Goal: Task Accomplishment & Management: Use online tool/utility

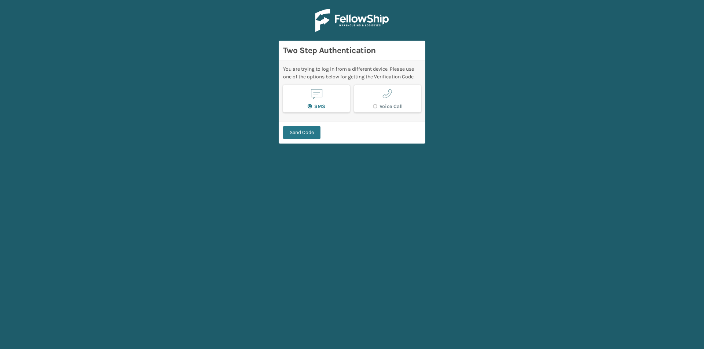
click at [217, 74] on main "Two Step Authentication You are trying to log in from a different device. Pleas…" at bounding box center [352, 174] width 704 height 349
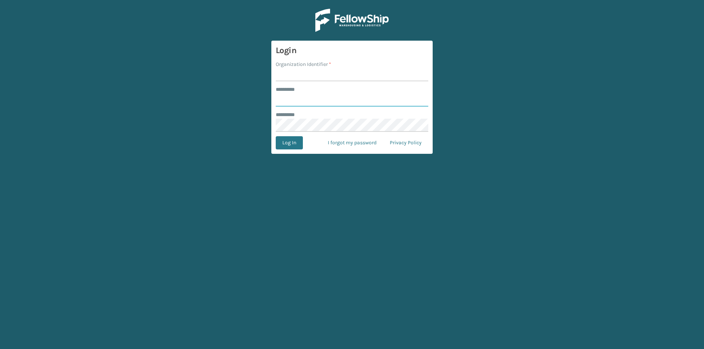
type input "****"
click at [323, 76] on input "Organization Identifier *" at bounding box center [352, 74] width 152 height 13
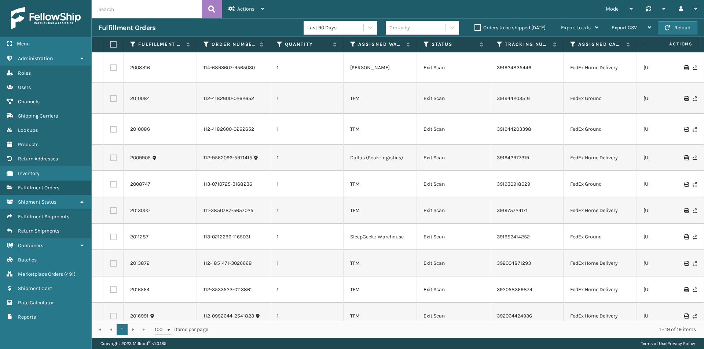
click at [154, 3] on input "text" at bounding box center [147, 9] width 110 height 18
type input "112-3023459-8477803"
click at [212, 9] on icon at bounding box center [211, 9] width 7 height 11
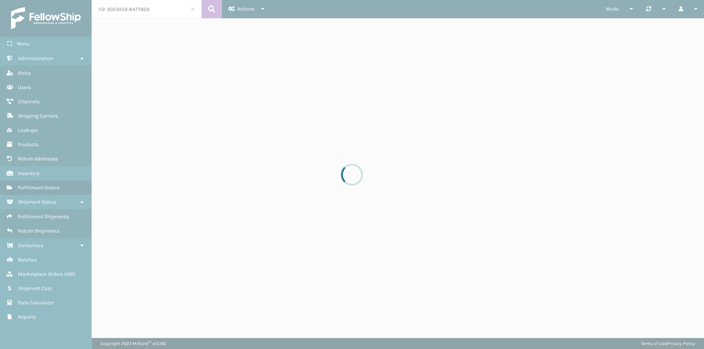
drag, startPoint x: 150, startPoint y: 11, endPoint x: 98, endPoint y: 15, distance: 51.9
click at [107, 12] on div at bounding box center [352, 174] width 704 height 349
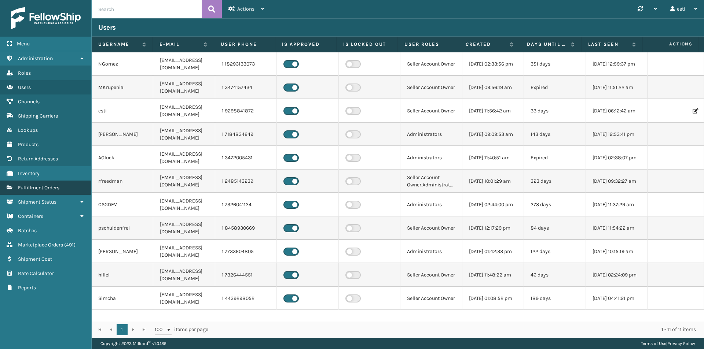
click at [44, 187] on span "Fulfillment Orders" at bounding box center [38, 188] width 41 height 6
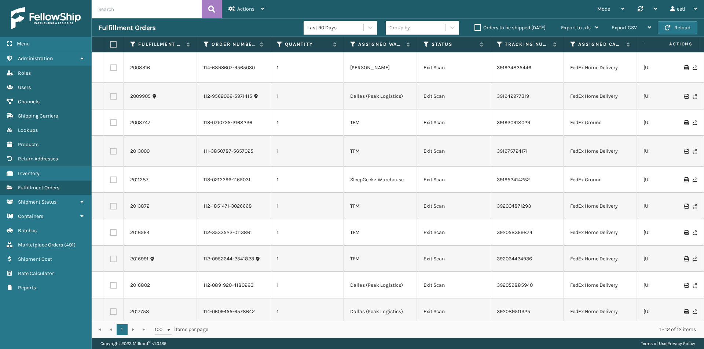
click at [122, 12] on input "text" at bounding box center [147, 9] width 110 height 18
paste input "112-3023459-8477803"
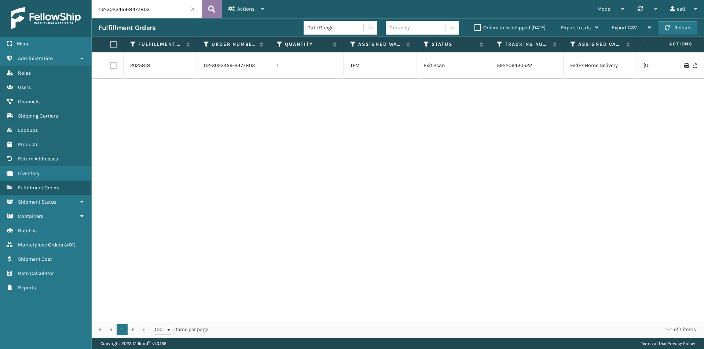
click at [212, 11] on icon at bounding box center [211, 9] width 7 height 11
click at [517, 67] on link "392206430522" at bounding box center [514, 65] width 35 height 6
click at [163, 7] on input "112-3023459-8477803" at bounding box center [147, 9] width 110 height 18
drag, startPoint x: 163, startPoint y: 7, endPoint x: 68, endPoint y: 13, distance: 94.8
click at [68, 0] on div "Menu Administration Roles Users Channels Shipping Carriers Lookups Products Ret…" at bounding box center [352, 0] width 704 height 0
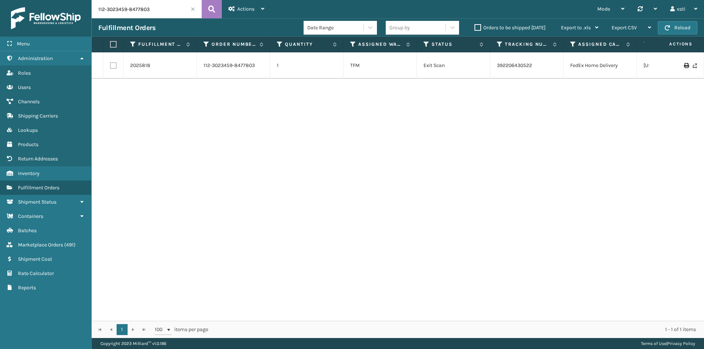
paste input "3-5612380-0721810"
type input "113-5612380-0721810"
drag, startPoint x: 148, startPoint y: 14, endPoint x: 89, endPoint y: 12, distance: 59.1
click at [89, 0] on div "Menu Administration Roles Users Channels Shipping Carriers Lookups Products Ret…" at bounding box center [352, 0] width 704 height 0
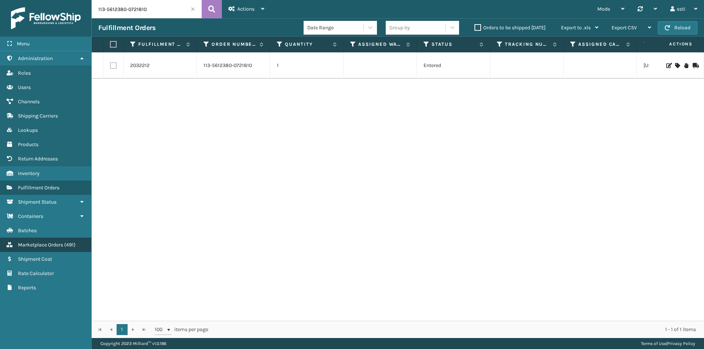
click at [34, 238] on link "Marketplace Orders ( 491 )" at bounding box center [45, 245] width 91 height 14
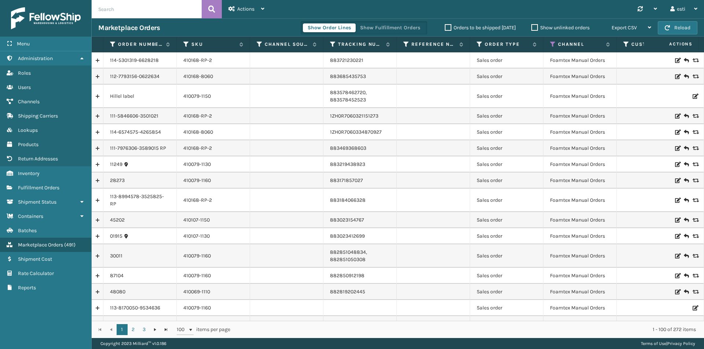
click at [139, 14] on input "text" at bounding box center [147, 9] width 110 height 18
paste input "113-5612380-0721810"
type input "113-5612380-0721810"
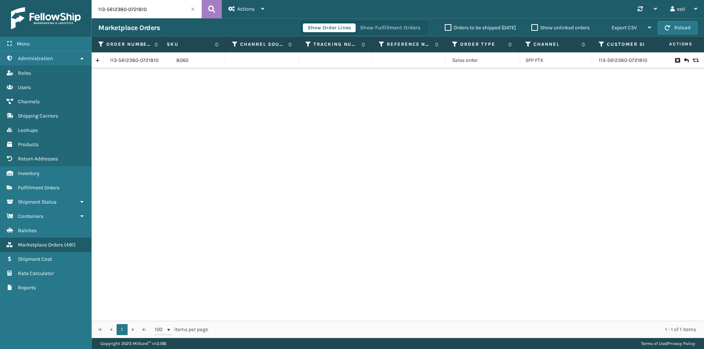
scroll to position [0, 119]
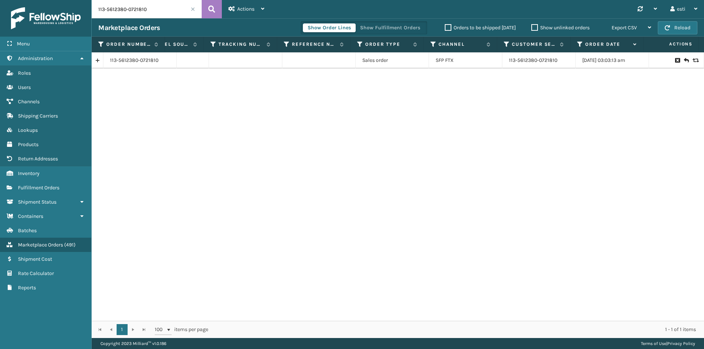
click at [288, 184] on div "113-5612380-0721810 410168-8060 Sales order SFP FTX 113-5612380-0721810 08/21/2…" at bounding box center [398, 186] width 612 height 269
click at [46, 202] on span "Shipment Status" at bounding box center [37, 202] width 38 height 6
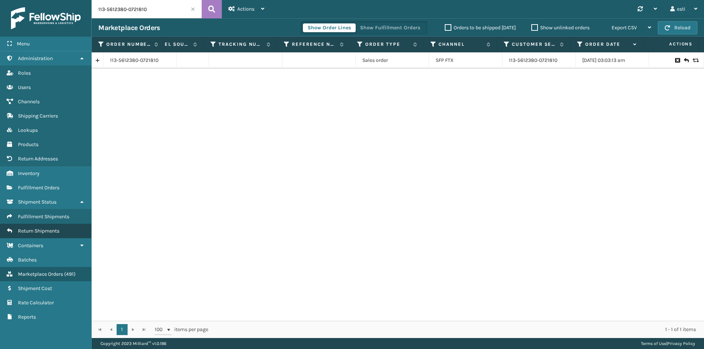
click at [52, 232] on span "Return Shipments" at bounding box center [38, 231] width 41 height 6
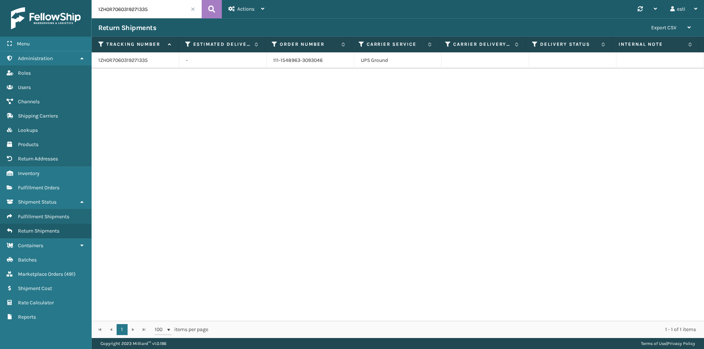
drag, startPoint x: 143, startPoint y: 13, endPoint x: 88, endPoint y: 12, distance: 55.0
click at [89, 0] on div "Menu Administration Roles Users Channels Shipping Carriers Lookups Products Ret…" at bounding box center [352, 0] width 704 height 0
paste input "883602751626"
click at [206, 9] on button at bounding box center [212, 9] width 20 height 18
drag, startPoint x: 326, startPoint y: 59, endPoint x: 257, endPoint y: 59, distance: 68.9
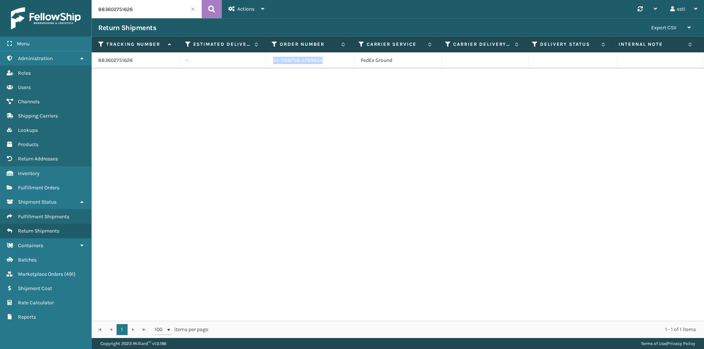
click at [257, 59] on tr "883602751626 - 111-7018758-5789854 FedEx Ground" at bounding box center [398, 60] width 612 height 16
drag, startPoint x: 151, startPoint y: 12, endPoint x: 87, endPoint y: 16, distance: 65.0
click at [88, 0] on div "Menu Administration Roles Users Channels Shipping Carriers Lookups Products Ret…" at bounding box center [352, 0] width 704 height 0
paste input "1Z24X58A0383905518"
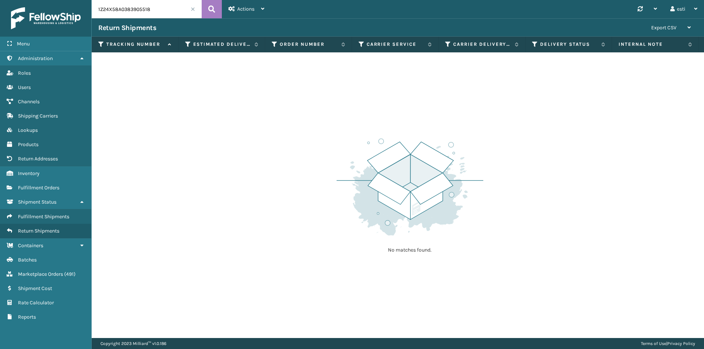
click at [158, 8] on input "1Z24X58A0383905518" at bounding box center [147, 9] width 110 height 18
click at [84, 0] on div "Menu Administration Roles Users Channels Shipping Carriers Lookups Products Ret…" at bounding box center [352, 0] width 704 height 0
click at [153, 10] on input "1Z493R260330890517" at bounding box center [147, 9] width 110 height 18
drag, startPoint x: 153, startPoint y: 10, endPoint x: 87, endPoint y: 14, distance: 66.8
click at [87, 0] on div "Menu Administration Roles Users Channels Shipping Carriers Lookups Products Ret…" at bounding box center [352, 0] width 704 height 0
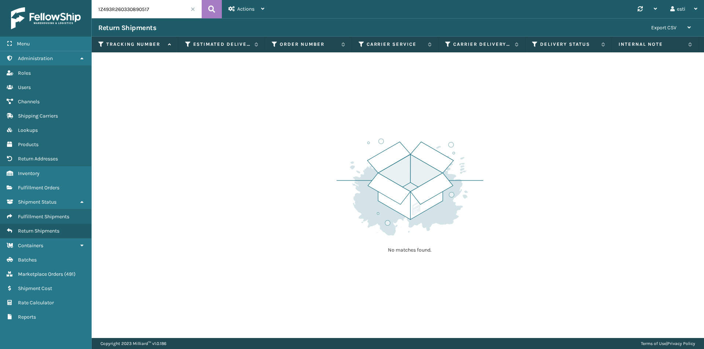
paste input "883369735713"
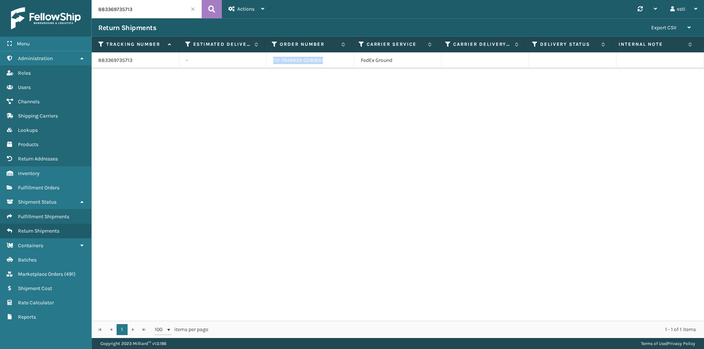
drag, startPoint x: 325, startPoint y: 61, endPoint x: 263, endPoint y: 61, distance: 61.9
click at [263, 61] on tr "883369735713 - 112-7646632-0590651 FedEx Ground" at bounding box center [398, 60] width 612 height 16
copy tr "112-7646632-0590651"
drag, startPoint x: 130, startPoint y: 9, endPoint x: 138, endPoint y: 9, distance: 8.4
click at [136, 9] on input "883369735713" at bounding box center [147, 9] width 110 height 18
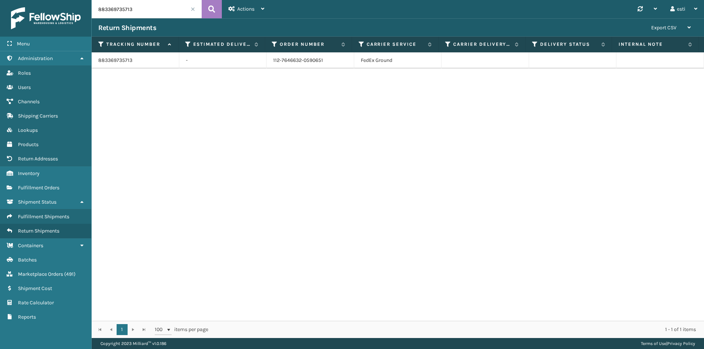
click at [139, 8] on input "883369735713" at bounding box center [147, 9] width 110 height 18
drag, startPoint x: 139, startPoint y: 8, endPoint x: 96, endPoint y: 10, distance: 42.9
click at [96, 10] on input "883369735713" at bounding box center [147, 9] width 110 height 18
paste input "573667964"
click at [208, 9] on button at bounding box center [212, 9] width 20 height 18
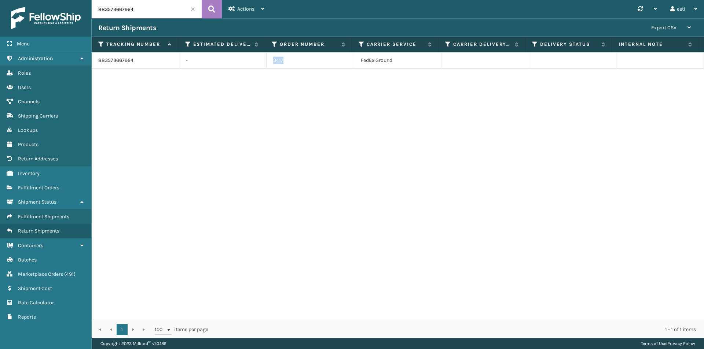
click at [256, 63] on tr "883573667964 - 3417 FedEx Ground" at bounding box center [398, 60] width 612 height 16
click at [149, 4] on input "883573667964" at bounding box center [147, 9] width 110 height 18
drag, startPoint x: 138, startPoint y: 10, endPoint x: 64, endPoint y: 26, distance: 75.9
click at [64, 0] on div "Menu Administration Roles Users Channels Shipping Carriers Lookups Products Ret…" at bounding box center [352, 0] width 704 height 0
paste input "391145797"
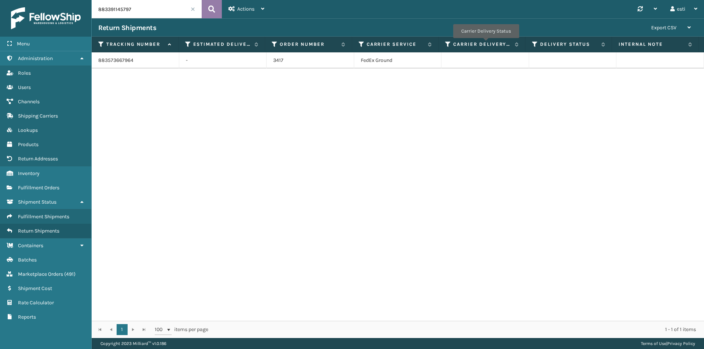
click at [210, 8] on icon at bounding box center [211, 9] width 7 height 11
drag, startPoint x: 316, startPoint y: 59, endPoint x: 272, endPoint y: 60, distance: 43.6
click at [272, 60] on td "114-3824790-1157832" at bounding box center [310, 60] width 88 height 16
click at [133, 8] on input "883391145797" at bounding box center [147, 9] width 110 height 18
drag, startPoint x: 133, startPoint y: 8, endPoint x: 87, endPoint y: 8, distance: 46.2
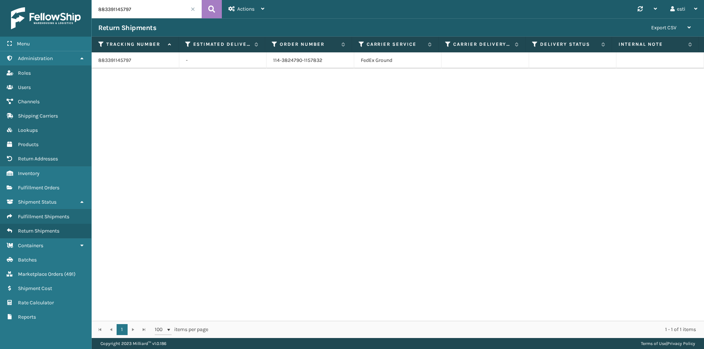
click at [87, 0] on div "Menu Administration Roles Users Channels Shipping Carriers Lookups Products Ret…" at bounding box center [352, 0] width 704 height 0
paste input "515801070"
click at [206, 6] on button at bounding box center [212, 9] width 20 height 18
drag, startPoint x: 321, startPoint y: 62, endPoint x: 265, endPoint y: 60, distance: 55.4
click at [266, 60] on td "113-0580136-9011409" at bounding box center [310, 60] width 88 height 16
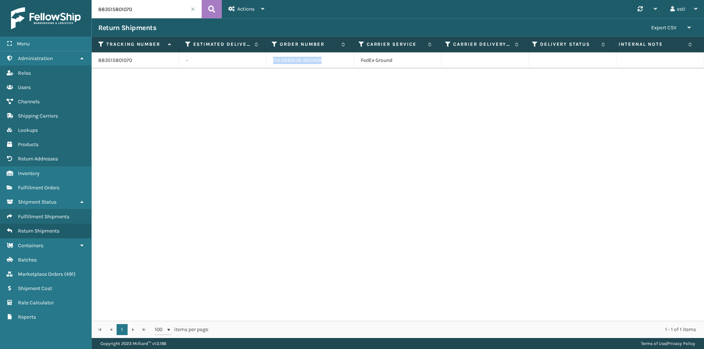
copy td "113-0580136-9011409"
drag, startPoint x: 106, startPoint y: 12, endPoint x: 84, endPoint y: 12, distance: 21.3
click at [84, 0] on div "Menu Administration Roles Users Channels Shipping Carriers Lookups Products Ret…" at bounding box center [352, 0] width 704 height 0
paste input "403189554"
click at [207, 14] on button at bounding box center [212, 9] width 20 height 18
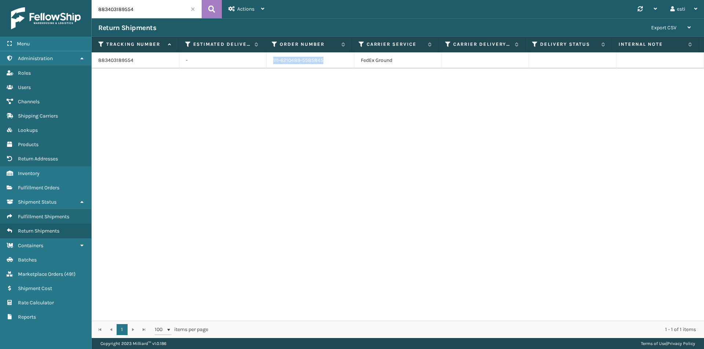
drag, startPoint x: 320, startPoint y: 58, endPoint x: 258, endPoint y: 60, distance: 62.3
click at [258, 60] on tr "883403189554 - 111-6210489-5585845 FedEx Ground" at bounding box center [398, 60] width 612 height 16
copy tr "111-6210489-5585845"
click at [138, 10] on input "883403189554" at bounding box center [147, 9] width 110 height 18
drag, startPoint x: 113, startPoint y: 8, endPoint x: 94, endPoint y: 8, distance: 19.1
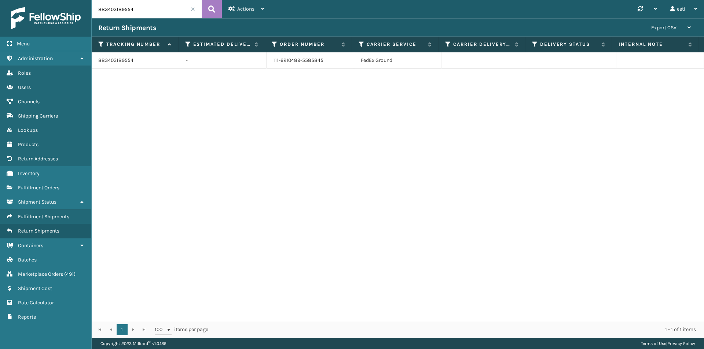
click at [94, 8] on input "883403189554" at bounding box center [147, 9] width 110 height 18
paste input "28104630"
click at [217, 10] on button at bounding box center [212, 9] width 20 height 18
drag, startPoint x: 308, startPoint y: 59, endPoint x: 261, endPoint y: 59, distance: 47.7
click at [261, 59] on tr "883428104630 - 112-5336932-7412211 FedEx Ground" at bounding box center [398, 60] width 612 height 16
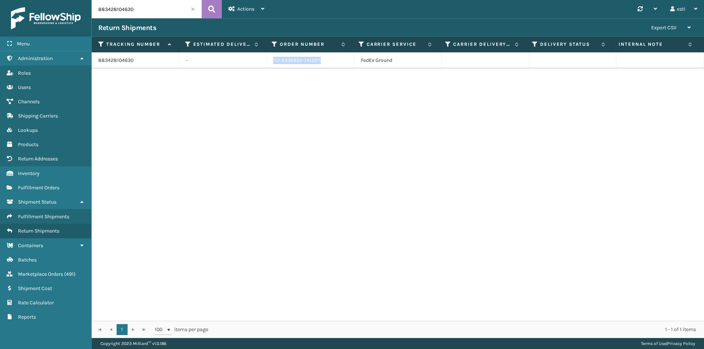
click at [149, 6] on input "883428104630" at bounding box center [147, 9] width 110 height 18
drag, startPoint x: 137, startPoint y: 10, endPoint x: 95, endPoint y: 15, distance: 42.4
click at [95, 15] on input "883428104630" at bounding box center [147, 9] width 110 height 18
paste input "1ZH0R7060329918323"
click at [210, 8] on icon at bounding box center [211, 9] width 7 height 11
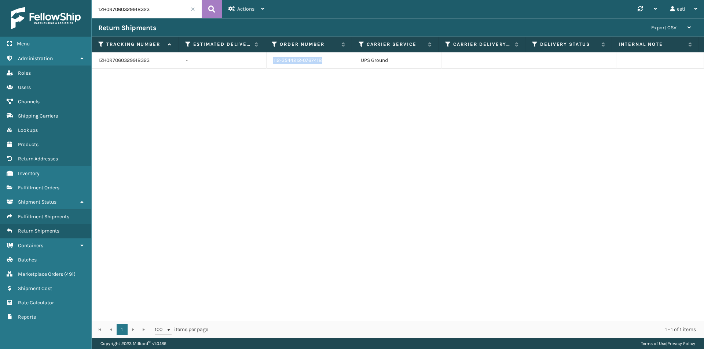
drag, startPoint x: 297, startPoint y: 61, endPoint x: 270, endPoint y: 61, distance: 27.1
click at [270, 61] on td "112-3544212-0767418" at bounding box center [310, 60] width 88 height 16
click at [154, 12] on input "1ZH0R7060329918323" at bounding box center [147, 9] width 110 height 18
drag, startPoint x: 127, startPoint y: 14, endPoint x: 81, endPoint y: 17, distance: 45.9
click at [81, 0] on div "Menu Administration Roles Users Channels Shipping Carriers Lookups Products Ret…" at bounding box center [352, 0] width 704 height 0
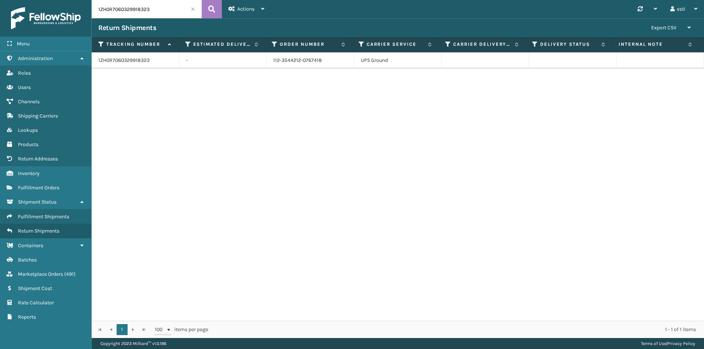
paste input "6179119"
click at [216, 8] on button at bounding box center [212, 9] width 20 height 18
drag, startPoint x: 322, startPoint y: 60, endPoint x: 268, endPoint y: 60, distance: 54.2
click at [268, 60] on td "114-2578767-4086647" at bounding box center [310, 60] width 88 height 16
copy td "114-2578767-4086647"
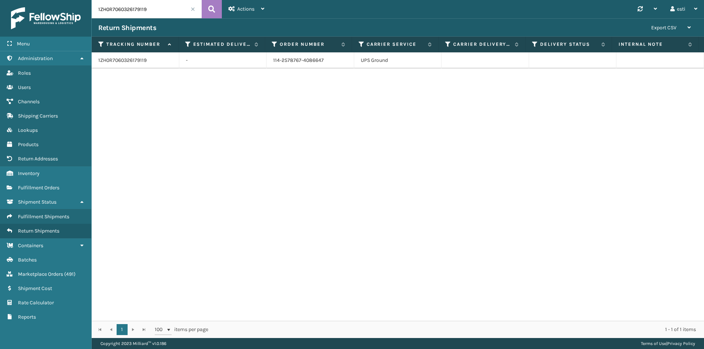
drag, startPoint x: 150, startPoint y: 10, endPoint x: 82, endPoint y: 11, distance: 67.8
click at [82, 0] on div "Menu Administration Roles Users Channels Shipping Carriers Lookups Products Ret…" at bounding box center [352, 0] width 704 height 0
paste input "7662031"
click at [209, 9] on icon at bounding box center [211, 9] width 7 height 11
click at [168, 4] on input "1ZH0R7060327662031" at bounding box center [147, 9] width 110 height 18
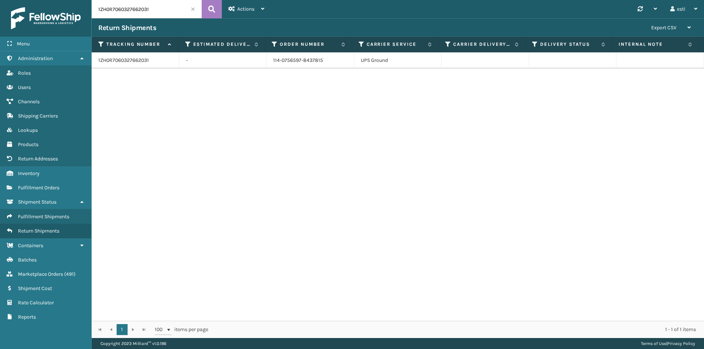
drag, startPoint x: 152, startPoint y: 9, endPoint x: 84, endPoint y: 11, distance: 68.6
click at [84, 0] on div "Menu Administration Roles Users Channels Shipping Carriers Lookups Products Ret…" at bounding box center [352, 0] width 704 height 0
click at [217, 11] on button at bounding box center [212, 9] width 20 height 18
drag, startPoint x: 328, startPoint y: 63, endPoint x: 266, endPoint y: 60, distance: 61.6
click at [266, 60] on td "114-0756597-8437815" at bounding box center [310, 60] width 88 height 16
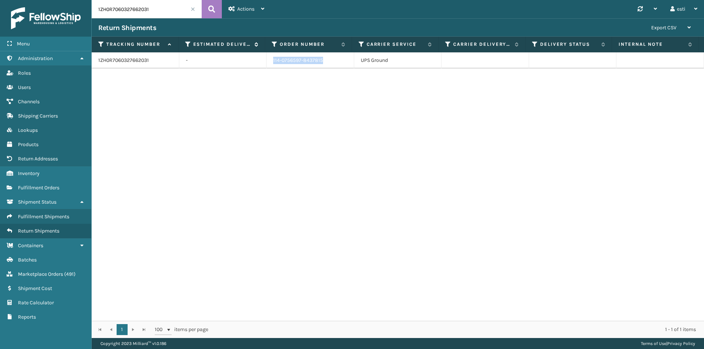
copy td "114-0756597-8437815"
drag, startPoint x: 152, startPoint y: 6, endPoint x: 82, endPoint y: 10, distance: 70.5
click at [82, 0] on div "Menu Administration Roles Users Channels Shipping Carriers Lookups Products Ret…" at bounding box center [352, 0] width 704 height 0
paste input "391196350472"
click at [214, 10] on icon at bounding box center [211, 9] width 7 height 11
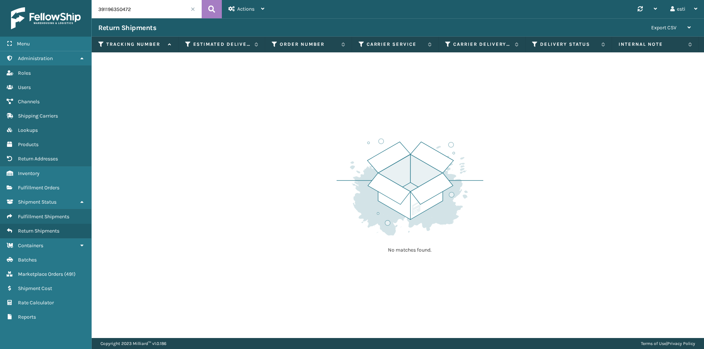
click at [132, 9] on input "391196350472" at bounding box center [147, 9] width 110 height 18
drag, startPoint x: 132, startPoint y: 9, endPoint x: 93, endPoint y: 12, distance: 39.7
click at [93, 12] on input "391196350472" at bounding box center [147, 9] width 110 height 18
paste input "883326295366"
click at [218, 11] on button at bounding box center [212, 9] width 20 height 18
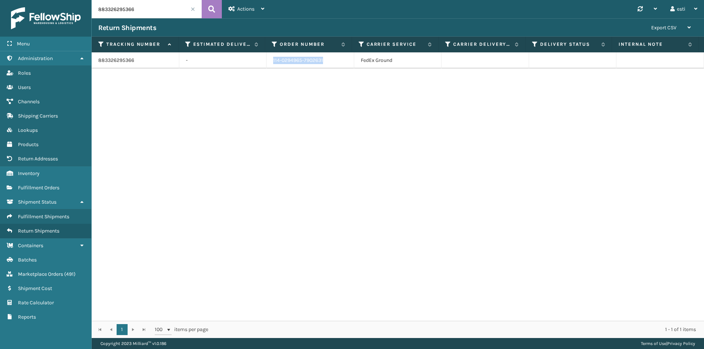
drag, startPoint x: 324, startPoint y: 62, endPoint x: 270, endPoint y: 60, distance: 53.2
click at [270, 60] on td "114-0294965-7902631" at bounding box center [310, 60] width 88 height 16
copy td "114-0294965-7902631"
click at [137, 10] on input "883326295366" at bounding box center [147, 9] width 110 height 18
drag, startPoint x: 137, startPoint y: 10, endPoint x: 95, endPoint y: 11, distance: 42.5
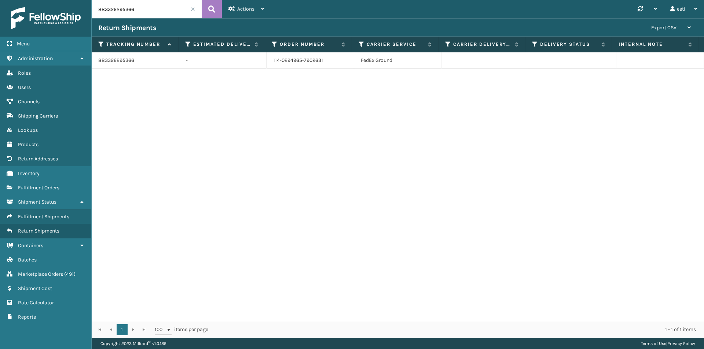
click at [95, 11] on input "883326295366" at bounding box center [147, 9] width 110 height 18
paste input "7832191"
click at [215, 10] on button at bounding box center [212, 9] width 20 height 18
click at [317, 58] on td "113-3503182-7401013" at bounding box center [310, 60] width 88 height 16
drag, startPoint x: 320, startPoint y: 60, endPoint x: 268, endPoint y: 65, distance: 52.2
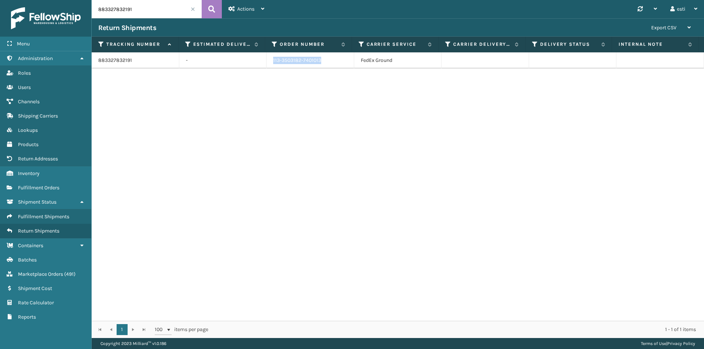
click at [268, 65] on td "113-3503182-7401013" at bounding box center [310, 60] width 88 height 16
copy td "113-3503182-7401013"
drag, startPoint x: 143, startPoint y: 11, endPoint x: 80, endPoint y: 12, distance: 62.7
click at [80, 0] on div "Menu Administration Roles Users Channels Shipping Carriers Lookups Products Ret…" at bounding box center [352, 0] width 704 height 0
paste input "546569490"
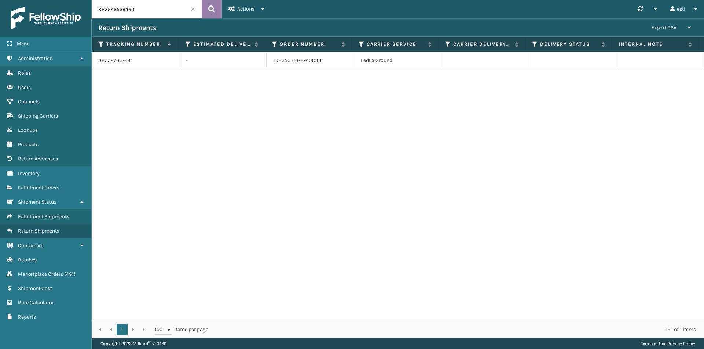
click at [208, 9] on icon at bounding box center [211, 9] width 7 height 11
drag, startPoint x: 279, startPoint y: 60, endPoint x: 245, endPoint y: 62, distance: 34.1
click at [245, 62] on tr "883546569490 - 3397 FedEx Ground" at bounding box center [398, 60] width 612 height 16
click at [151, 6] on input "883546569490" at bounding box center [147, 9] width 110 height 18
drag, startPoint x: 116, startPoint y: 11, endPoint x: 97, endPoint y: 11, distance: 18.3
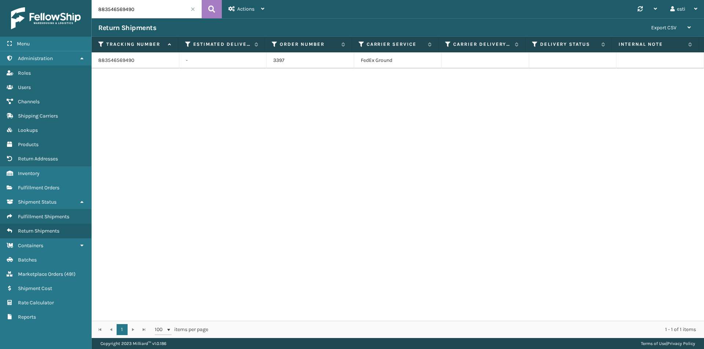
click at [97, 11] on input "883546569490" at bounding box center [147, 9] width 110 height 18
paste input "403370963"
click at [205, 10] on button at bounding box center [212, 9] width 20 height 18
drag, startPoint x: 326, startPoint y: 59, endPoint x: 267, endPoint y: 59, distance: 58.6
click at [267, 59] on td "114-4146225-3197835" at bounding box center [310, 60] width 88 height 16
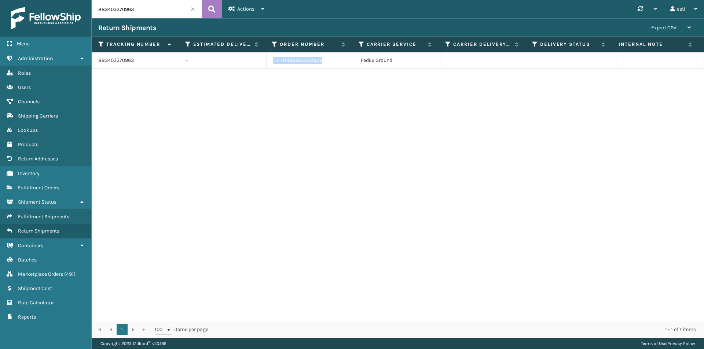
copy td "114-4146225-3197835"
click at [140, 11] on input "883403370963" at bounding box center [147, 9] width 110 height 18
drag, startPoint x: 139, startPoint y: 11, endPoint x: 89, endPoint y: 8, distance: 50.0
click at [89, 0] on div "Menu Administration Roles Users Channels Shipping Carriers Lookups Products Ret…" at bounding box center [352, 0] width 704 height 0
paste input "1ZH0R7060324611841"
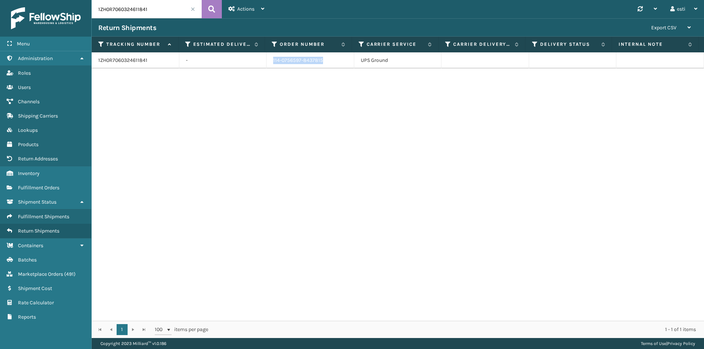
drag, startPoint x: 333, startPoint y: 61, endPoint x: 269, endPoint y: 58, distance: 64.2
click at [269, 58] on td "114-0756597-8437815" at bounding box center [310, 60] width 88 height 16
click at [324, 62] on td "114-0756597-8437815" at bounding box center [310, 60] width 88 height 16
click at [324, 59] on td "114-0756597-8437815" at bounding box center [310, 60] width 88 height 16
click at [320, 61] on td "114-0756597-8437815" at bounding box center [310, 60] width 88 height 16
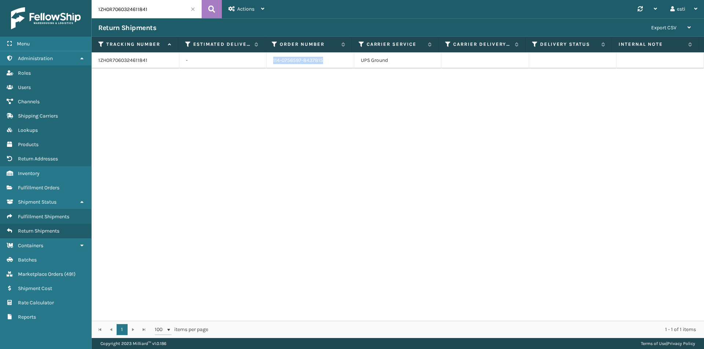
drag, startPoint x: 322, startPoint y: 63, endPoint x: 267, endPoint y: 62, distance: 55.0
click at [267, 62] on td "114-0756597-8437815" at bounding box center [310, 60] width 88 height 16
copy td "114-0756597-8437815"
drag, startPoint x: 147, startPoint y: 7, endPoint x: 93, endPoint y: 5, distance: 53.6
click at [93, 5] on input "1ZH0R7060324611841" at bounding box center [147, 9] width 110 height 18
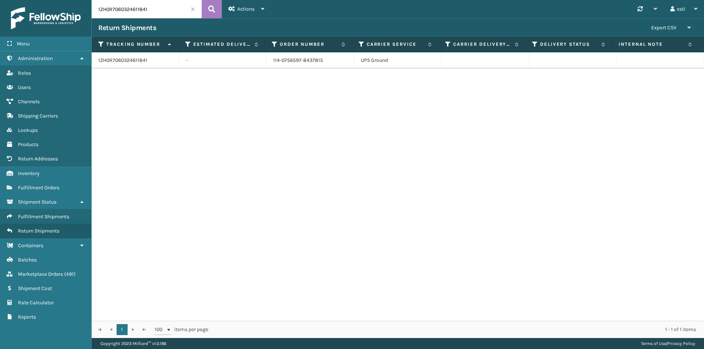
paste input "15016878"
click at [218, 9] on button at bounding box center [212, 9] width 20 height 18
drag, startPoint x: 303, startPoint y: 59, endPoint x: 269, endPoint y: 60, distance: 34.1
click at [269, 60] on td "112-2035744-5818667" at bounding box center [310, 60] width 88 height 16
click at [156, 11] on input "1ZH0R7060315016878" at bounding box center [147, 9] width 110 height 18
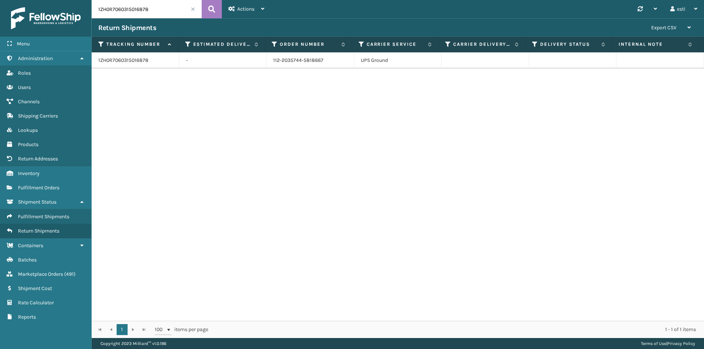
drag, startPoint x: 156, startPoint y: 11, endPoint x: 60, endPoint y: 12, distance: 95.3
click at [62, 0] on div "Menu Administration Roles Users Channels Shipping Carriers Lookups Products Ret…" at bounding box center [352, 0] width 704 height 0
paste input "39145111128"
type input "391451111288"
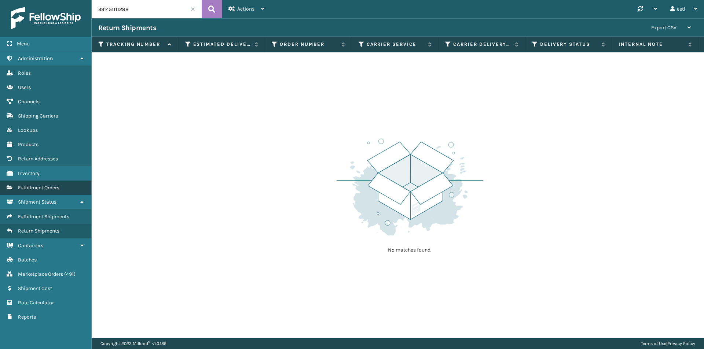
click at [55, 189] on span "Fulfillment Orders" at bounding box center [38, 188] width 41 height 6
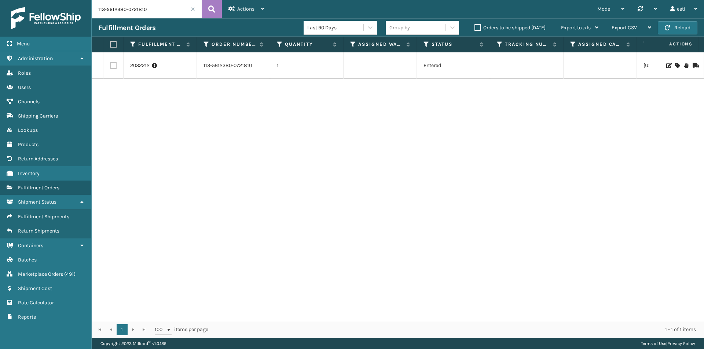
click at [148, 9] on input "113-5612380-0721810" at bounding box center [147, 9] width 110 height 18
drag, startPoint x: 148, startPoint y: 9, endPoint x: 48, endPoint y: 9, distance: 100.4
click at [48, 0] on div "Menu Administration Roles Users Channels Shipping Carriers Lookups Products Ret…" at bounding box center [352, 0] width 704 height 0
paste input "7123274-5557841"
click at [511, 67] on link "883007127697" at bounding box center [514, 65] width 34 height 6
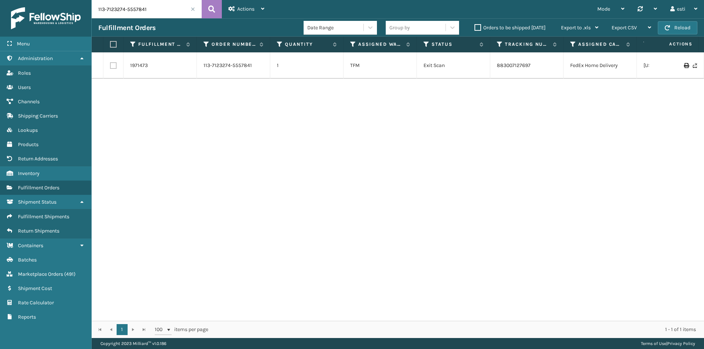
click at [149, 11] on input "113-7123274-5557841" at bounding box center [147, 9] width 110 height 18
drag, startPoint x: 149, startPoint y: 11, endPoint x: 78, endPoint y: 17, distance: 71.0
click at [78, 0] on div "Menu Administration Roles Users Channels Shipping Carriers Lookups Products Ret…" at bounding box center [352, 0] width 704 height 0
paste input "1-0392349-206906"
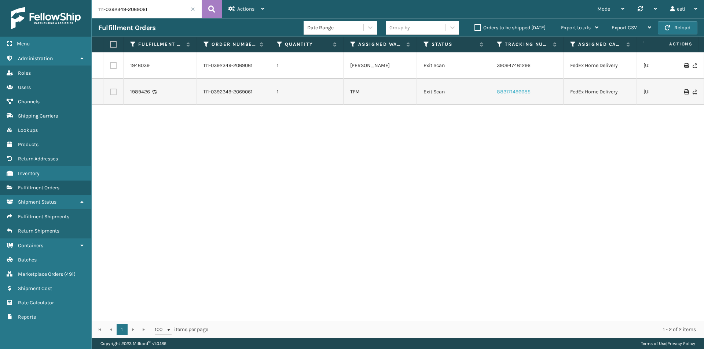
click at [524, 93] on link "883171496685" at bounding box center [514, 92] width 34 height 6
click at [147, 10] on input "111-0392349-2069061" at bounding box center [147, 9] width 110 height 18
drag, startPoint x: 147, startPoint y: 10, endPoint x: 95, endPoint y: 4, distance: 51.9
click at [95, 4] on input "111-0392349-2069061" at bounding box center [147, 9] width 110 height 18
paste input "4-4937313-1283450"
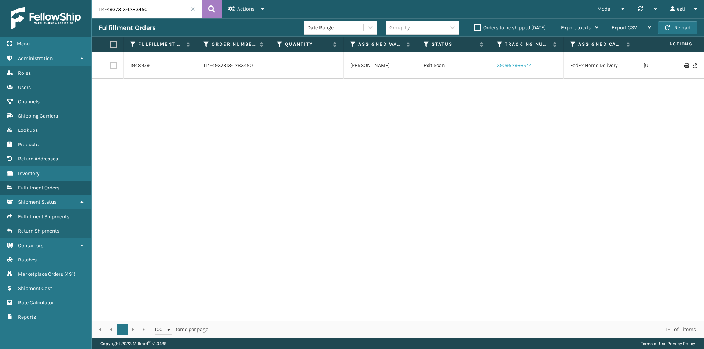
click at [522, 66] on link "390952966544" at bounding box center [514, 65] width 35 height 6
drag, startPoint x: 146, startPoint y: 10, endPoint x: 98, endPoint y: 11, distance: 47.6
click at [98, 11] on input "114-4937313-1283450" at bounding box center [147, 9] width 110 height 18
paste input "335341-2154636"
click at [511, 66] on link "390949327680" at bounding box center [514, 65] width 35 height 6
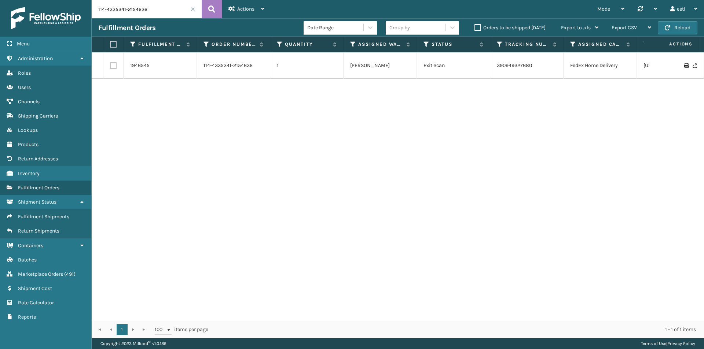
drag, startPoint x: 147, startPoint y: 12, endPoint x: 113, endPoint y: 14, distance: 34.2
click at [98, 11] on input "114-4335341-2154636" at bounding box center [147, 9] width 110 height 18
paste input "3-0472111-8997033"
click at [508, 64] on link "390952673240" at bounding box center [514, 65] width 35 height 6
drag, startPoint x: 147, startPoint y: 12, endPoint x: 94, endPoint y: 13, distance: 52.8
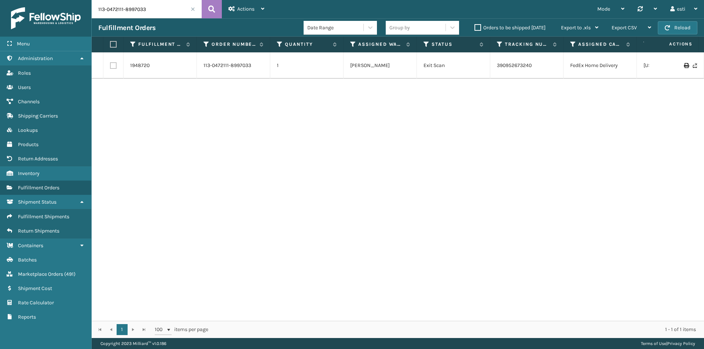
click at [94, 13] on input "113-0472111-8997033" at bounding box center [147, 9] width 110 height 18
paste input "8954086-5375418"
type input "113-8954086-5375418"
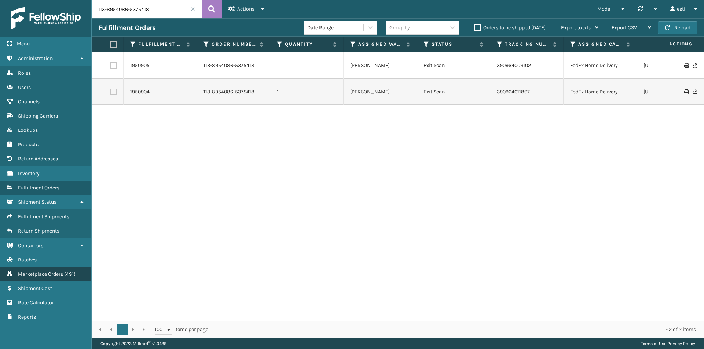
click at [70, 271] on span "( 491 )" at bounding box center [69, 274] width 11 height 6
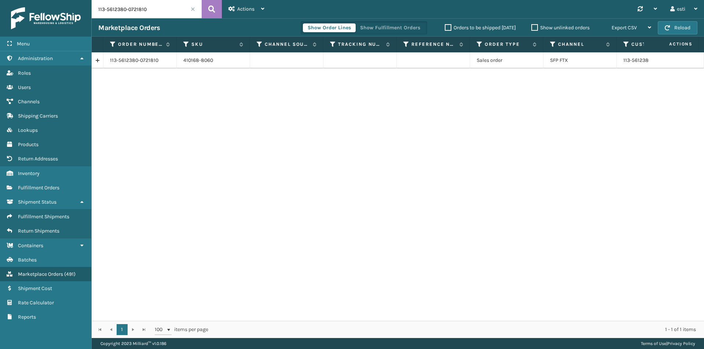
drag, startPoint x: 155, startPoint y: 11, endPoint x: 92, endPoint y: 15, distance: 62.8
click at [92, 15] on input "113-5612380-0721810" at bounding box center [147, 9] width 110 height 18
paste input "2-3023459-8477803"
type input "112-3023459-8477803"
click at [684, 61] on icon at bounding box center [686, 60] width 4 height 7
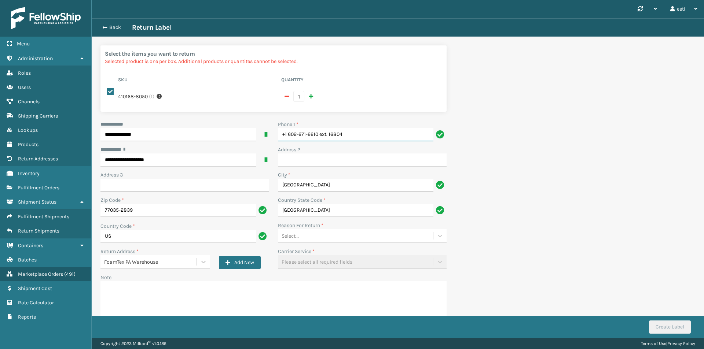
drag, startPoint x: 348, startPoint y: 137, endPoint x: 321, endPoint y: 139, distance: 27.2
click at [321, 139] on input "+1 602-671-6610 ext. 16804" at bounding box center [355, 134] width 155 height 13
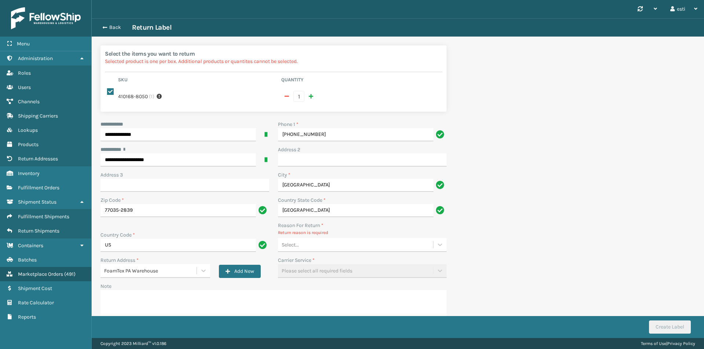
click at [367, 247] on div "Select..." at bounding box center [355, 245] width 155 height 12
type input "+1 602-671-6610"
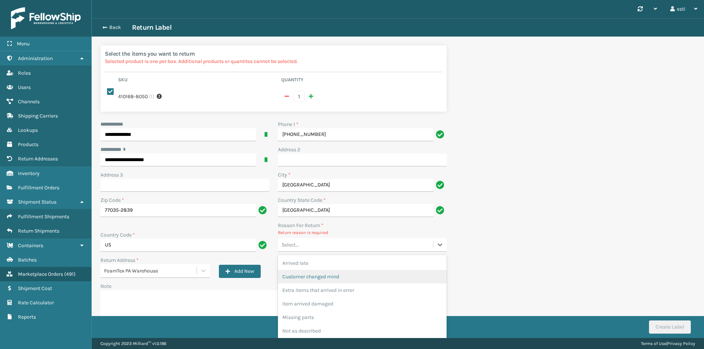
click at [369, 273] on div "Customer changed mind" at bounding box center [362, 277] width 169 height 14
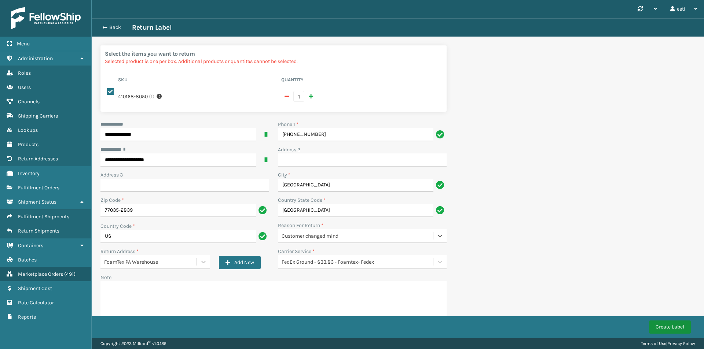
click at [664, 326] on button "Create Label" at bounding box center [670, 327] width 42 height 13
